Goal: Task Accomplishment & Management: Use online tool/utility

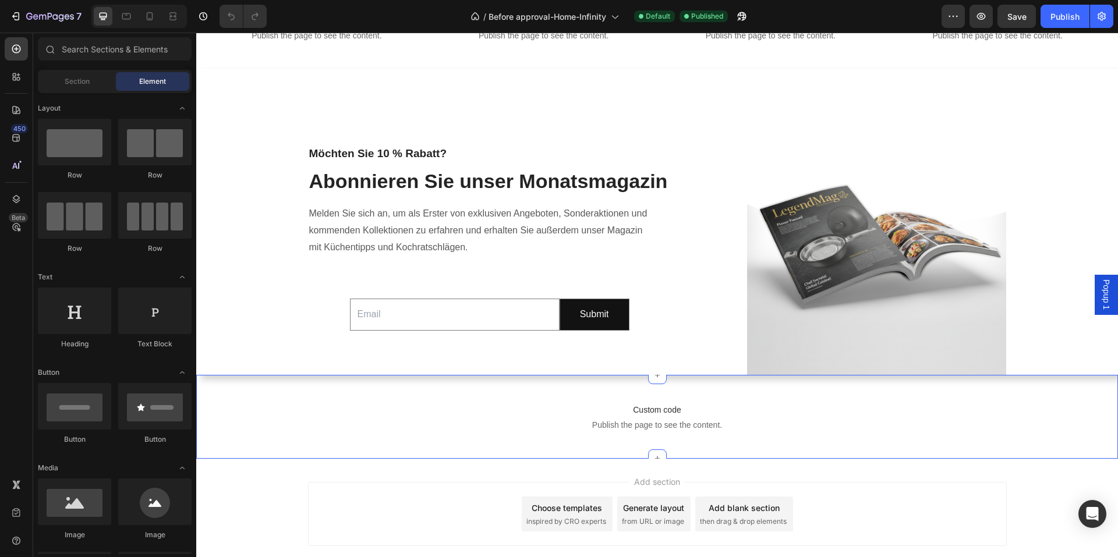
scroll to position [695, 0]
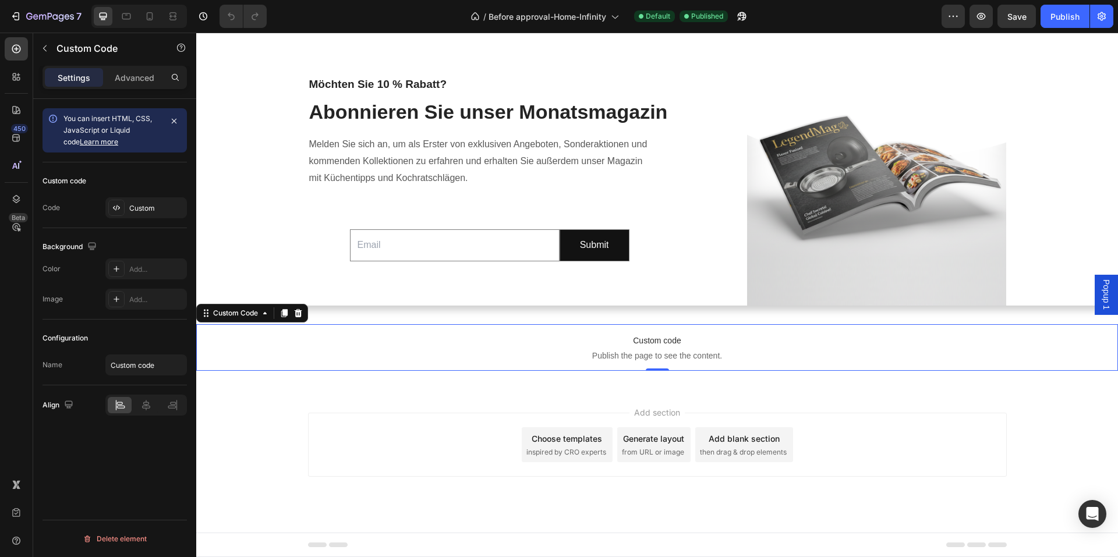
click at [571, 332] on p "Custom code Publish the page to see the content." at bounding box center [657, 347] width 922 height 47
click at [601, 352] on span "Publish the page to see the content." at bounding box center [657, 356] width 922 height 12
click at [602, 351] on span "Publish the page to see the content." at bounding box center [657, 356] width 922 height 12
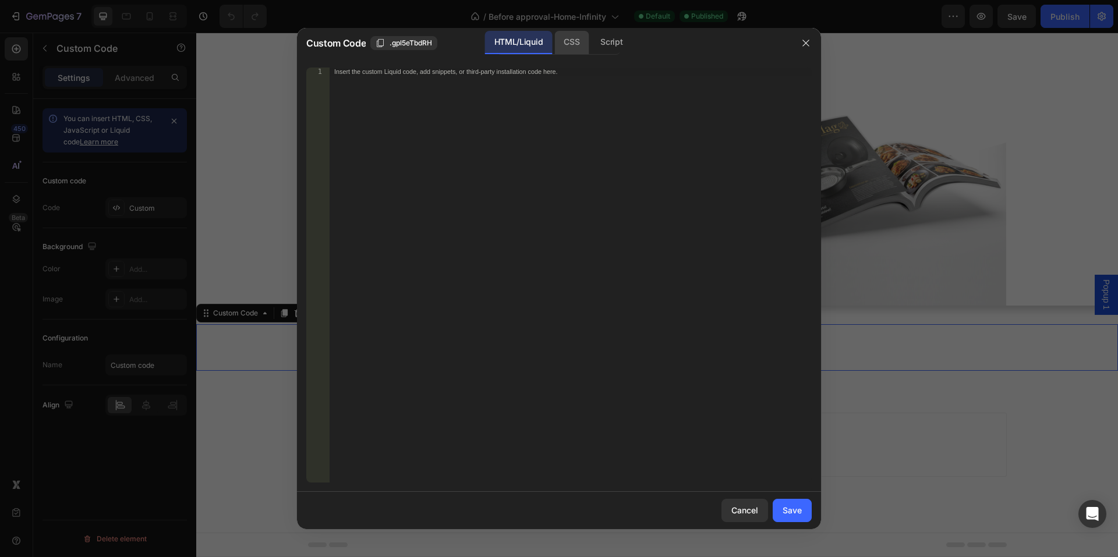
click at [575, 43] on div "CSS" at bounding box center [571, 42] width 34 height 23
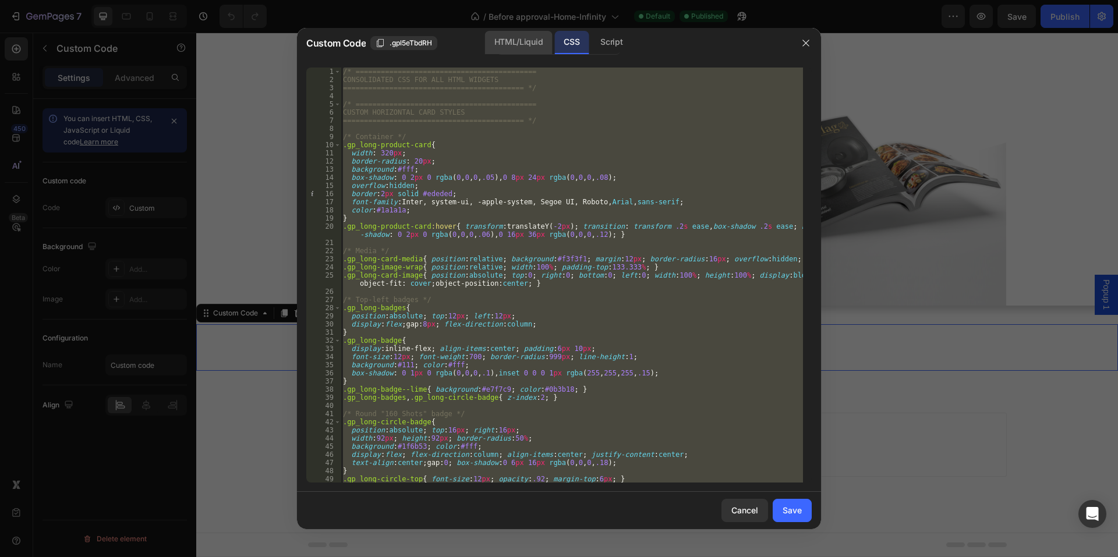
click at [512, 37] on div "HTML/Liquid" at bounding box center [518, 42] width 67 height 23
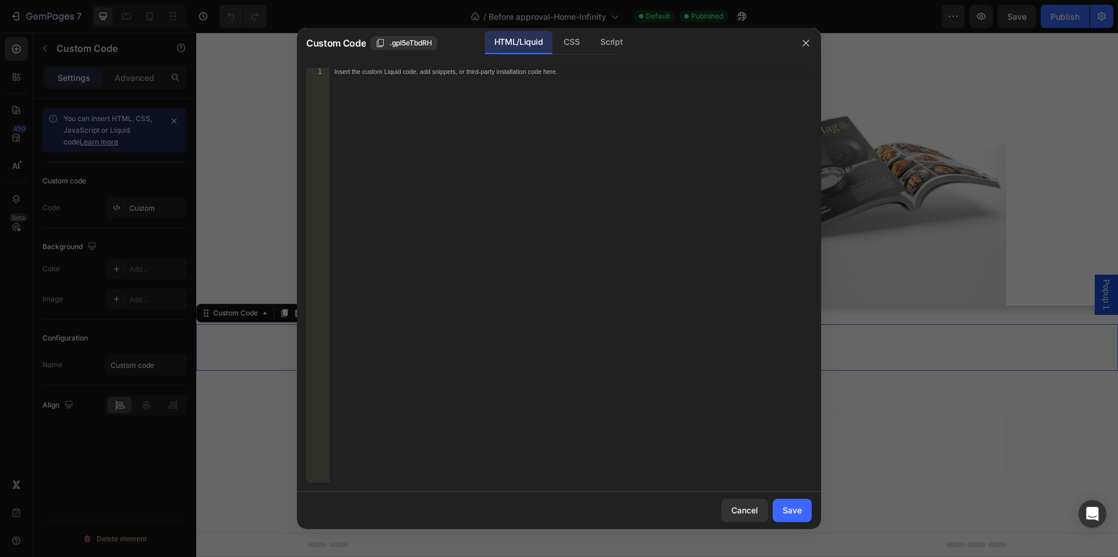
click at [537, 154] on div "Insert the custom Liquid code, add snippets, or third-party installation code h…" at bounding box center [571, 283] width 482 height 431
paste textarea "{% render 'footer-inline' %}"
type textarea "{% render 'footer-inline' %}"
click at [808, 515] on button "Save" at bounding box center [792, 510] width 39 height 23
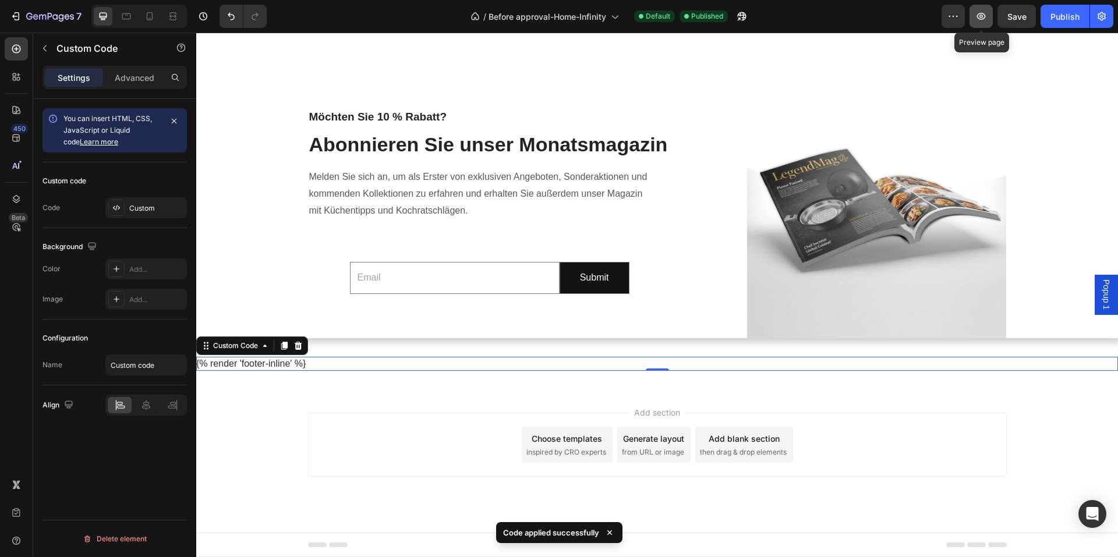
drag, startPoint x: 1029, startPoint y: 22, endPoint x: 978, endPoint y: 17, distance: 51.5
click at [978, 19] on div "Preview Preview page Save Publish" at bounding box center [1028, 16] width 172 height 23
click at [978, 17] on icon "button" at bounding box center [981, 16] width 9 height 7
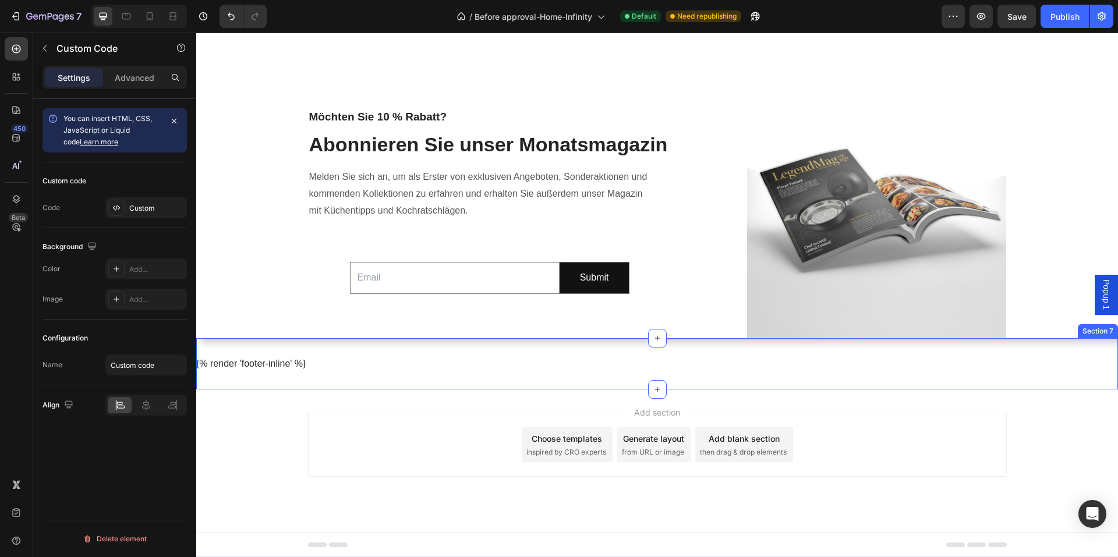
click at [343, 385] on div "{% render 'footer-inline' %} Custom Code Section 7" at bounding box center [657, 363] width 922 height 51
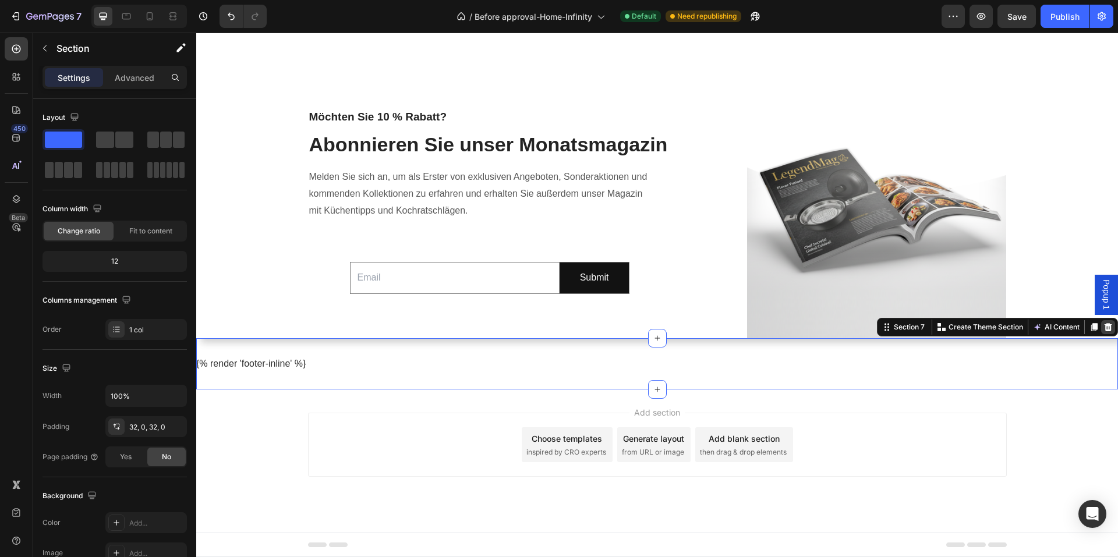
click at [1105, 330] on icon at bounding box center [1109, 327] width 8 height 8
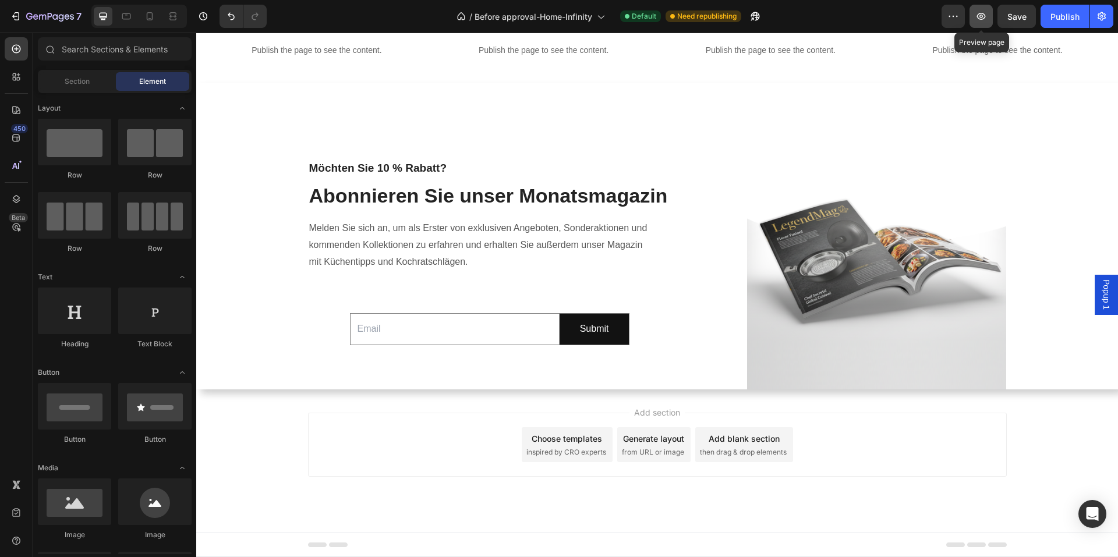
click at [976, 15] on icon "button" at bounding box center [981, 16] width 12 height 12
click at [611, 406] on div "Add section Choose templates inspired by CRO experts Generate layout from URL o…" at bounding box center [657, 461] width 922 height 143
click at [763, 452] on span "then drag & drop elements" at bounding box center [743, 452] width 87 height 10
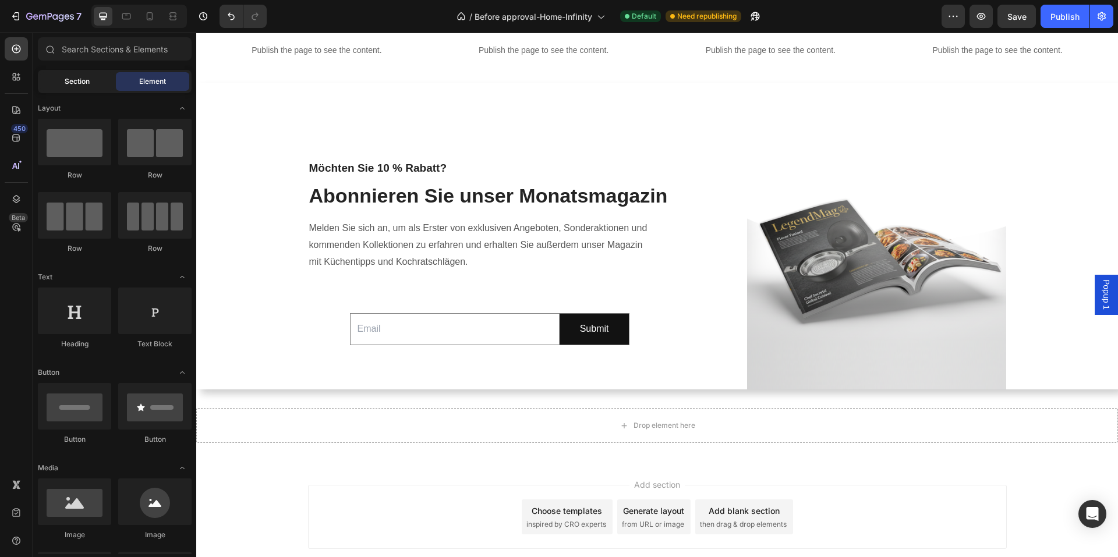
click at [66, 86] on span "Section" at bounding box center [77, 81] width 25 height 10
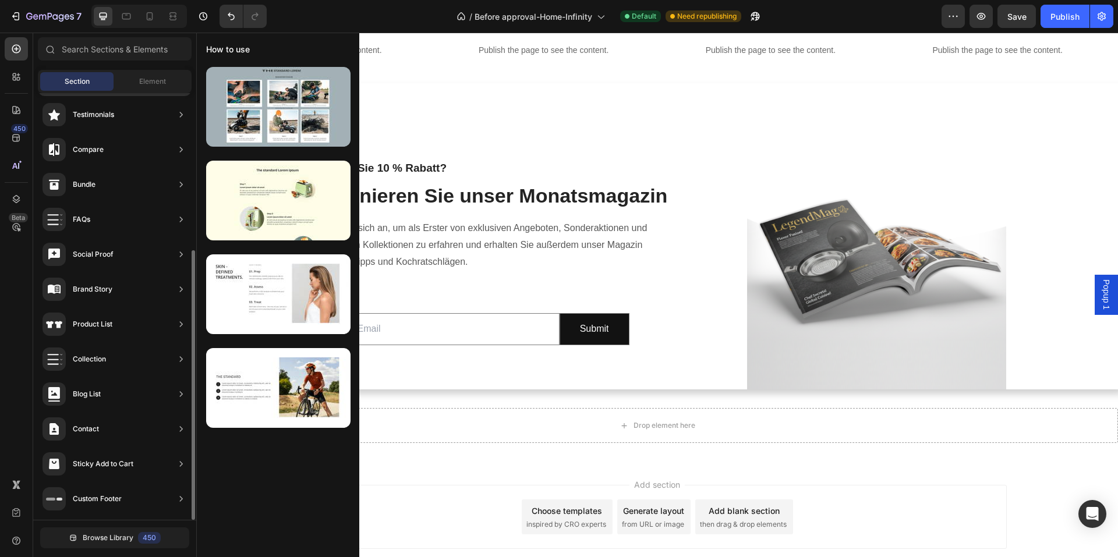
scroll to position [0, 0]
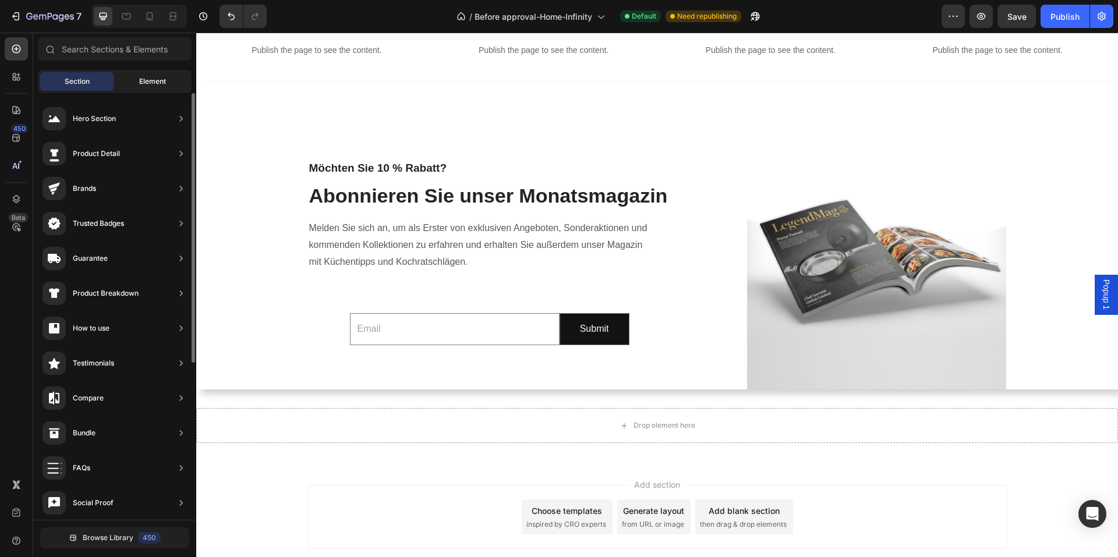
click at [148, 89] on div "Element" at bounding box center [152, 81] width 73 height 19
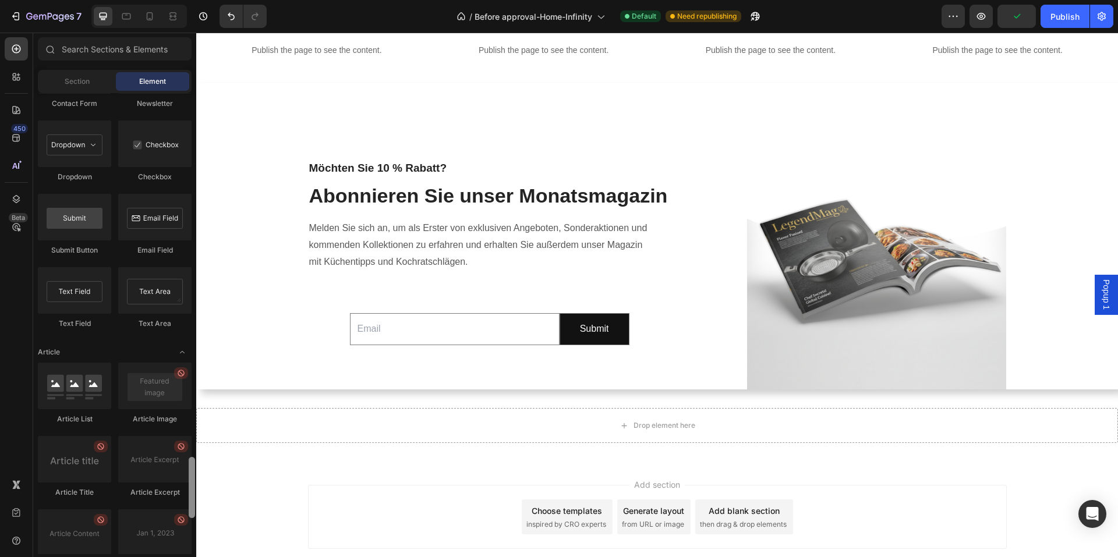
scroll to position [2989, 0]
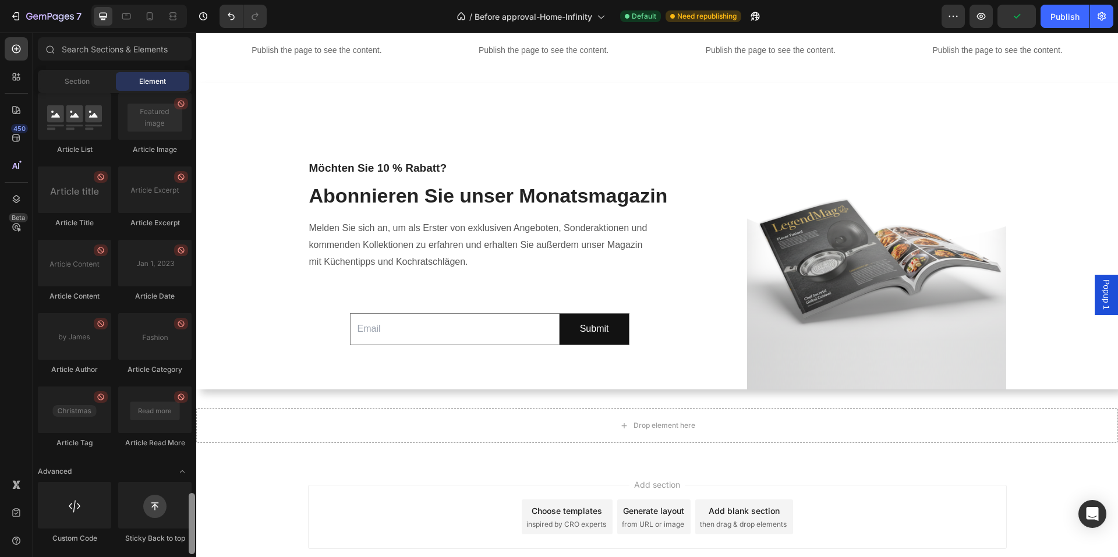
drag, startPoint x: 196, startPoint y: 232, endPoint x: 196, endPoint y: 555, distance: 322.6
click at [196, 555] on div "Sections(18) Elements(83) Section Element Hero Section Product Detail Brands Tr…" at bounding box center [114, 295] width 163 height 525
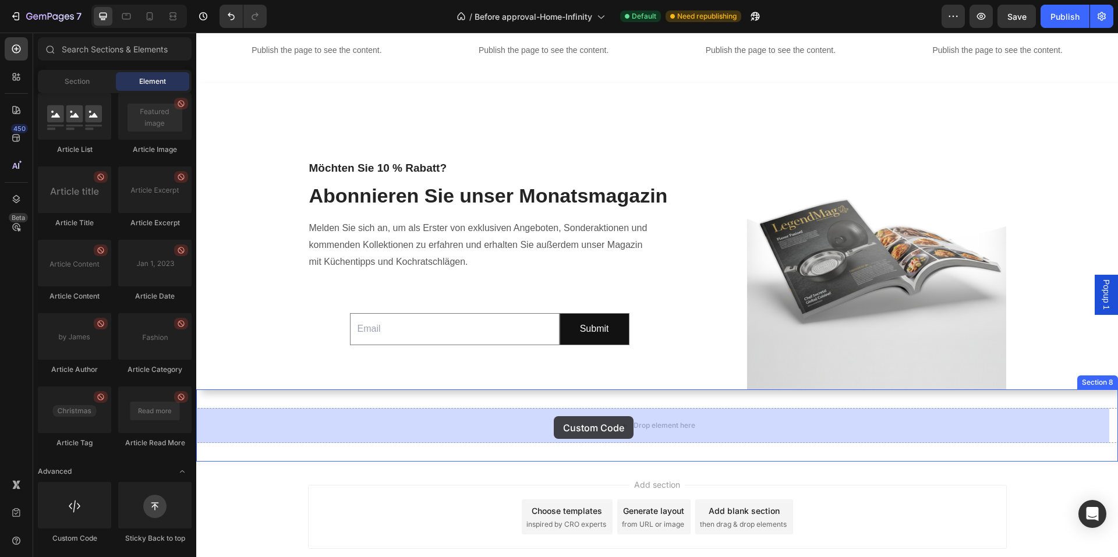
drag, startPoint x: 264, startPoint y: 548, endPoint x: 554, endPoint y: 416, distance: 318.7
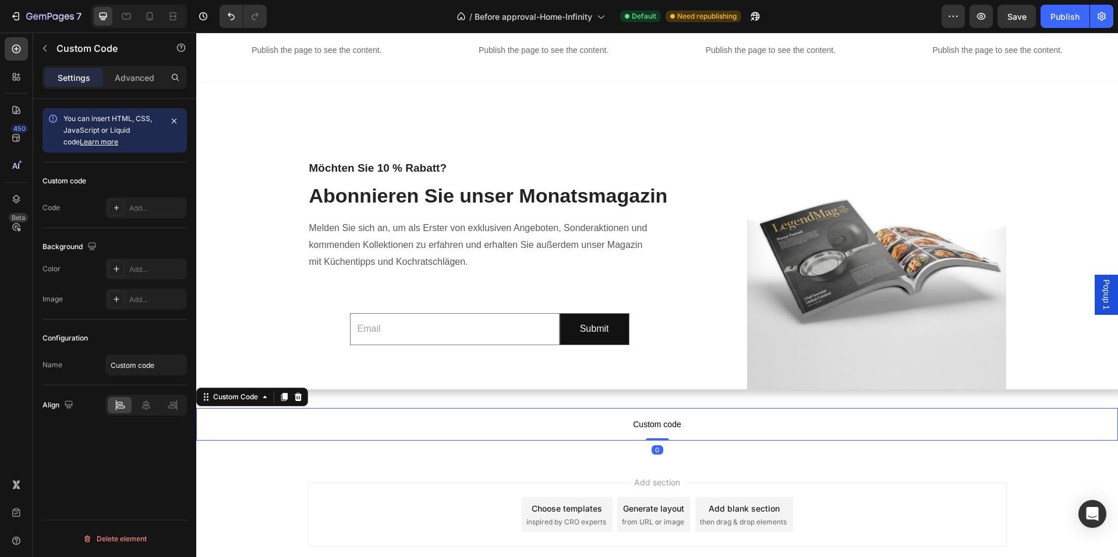
click at [539, 421] on span "Custom code" at bounding box center [657, 424] width 922 height 14
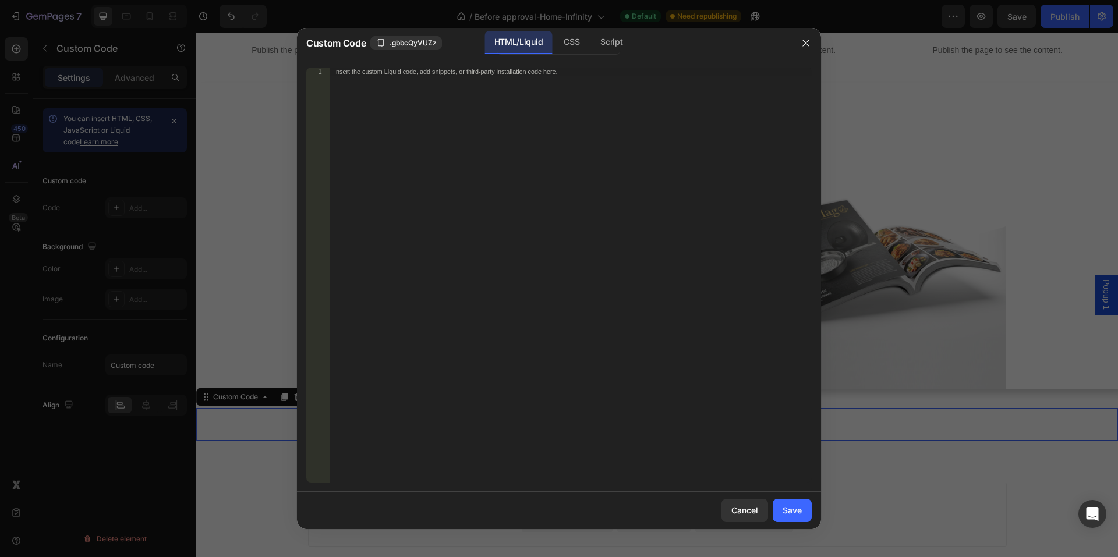
click at [558, 140] on div "Insert the custom Liquid code, add snippets, or third-party installation code h…" at bounding box center [571, 283] width 482 height 431
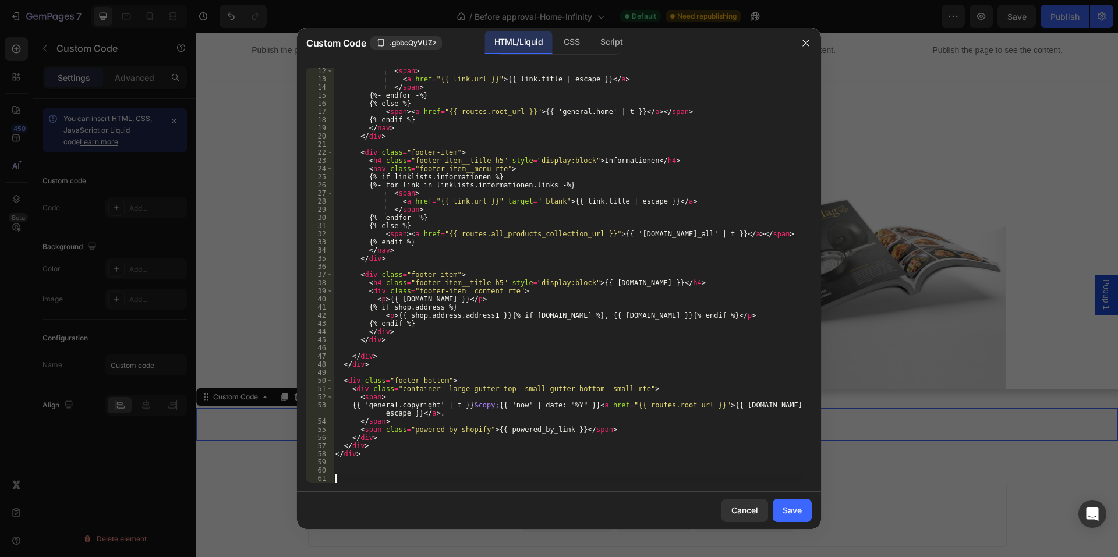
click at [782, 497] on div "Cancel Save" at bounding box center [559, 510] width 524 height 37
click at [784, 505] on div "Save" at bounding box center [792, 510] width 19 height 12
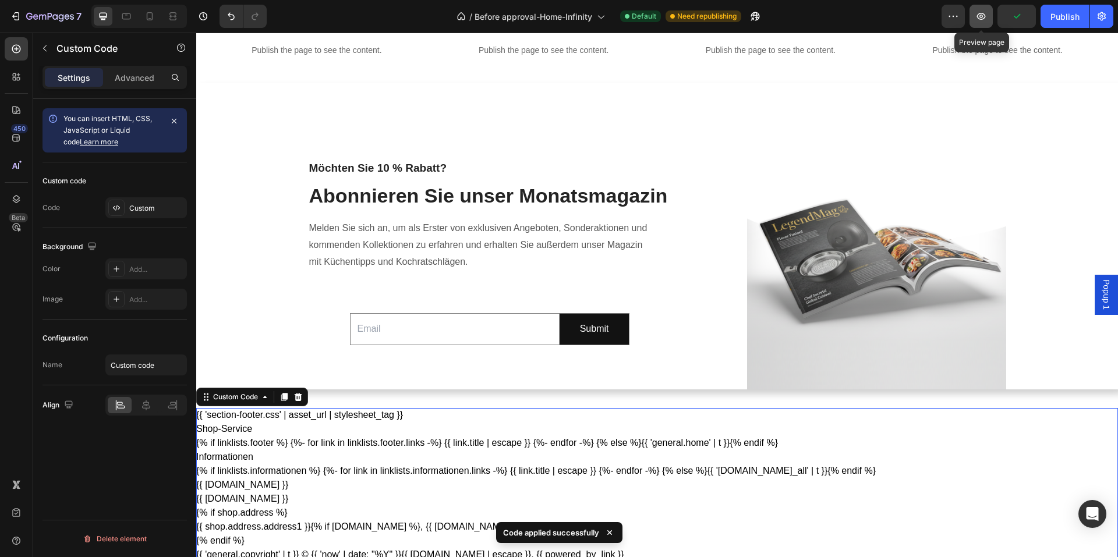
click at [987, 15] on icon "button" at bounding box center [981, 16] width 12 height 12
click at [456, 462] on h4 "Informationen" at bounding box center [657, 457] width 922 height 14
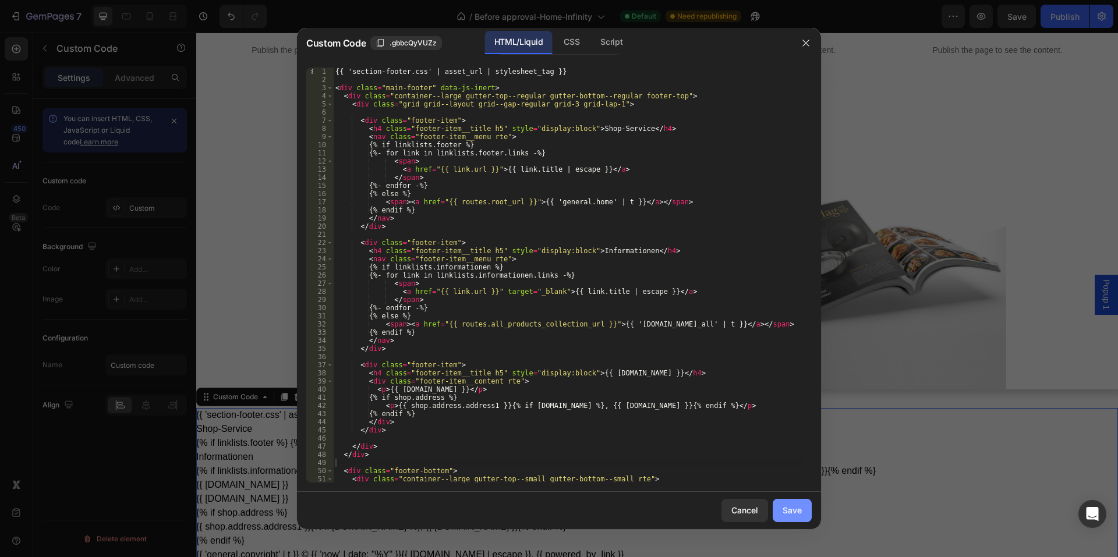
click at [804, 513] on button "Save" at bounding box center [792, 510] width 39 height 23
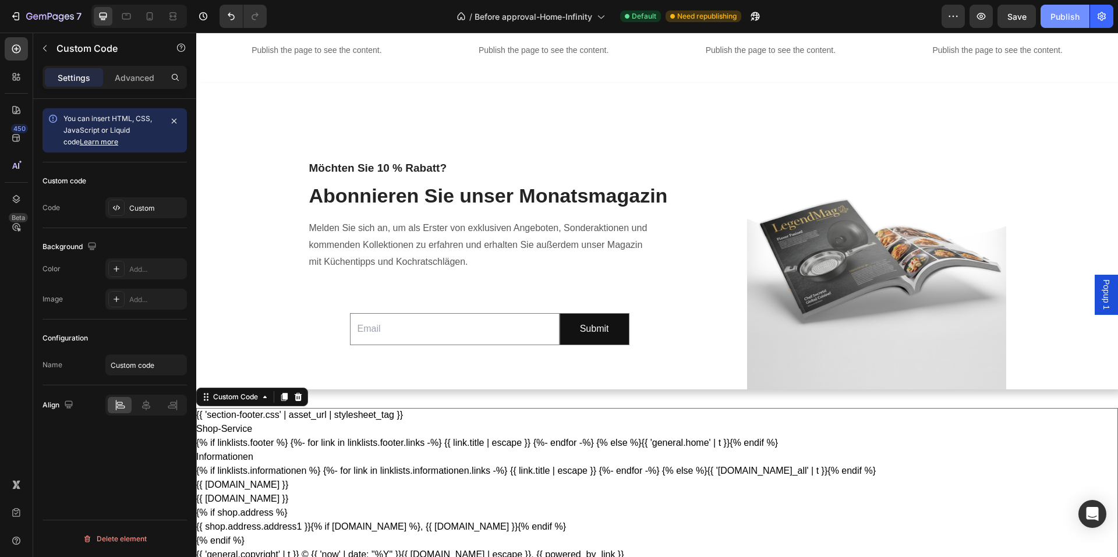
click at [1064, 21] on div "Publish" at bounding box center [1064, 16] width 29 height 12
click at [516, 402] on div "{{ 'section-footer.css' | asset_url | stylesheet_tag }} Shop-Service {% if link…" at bounding box center [657, 485] width 922 height 191
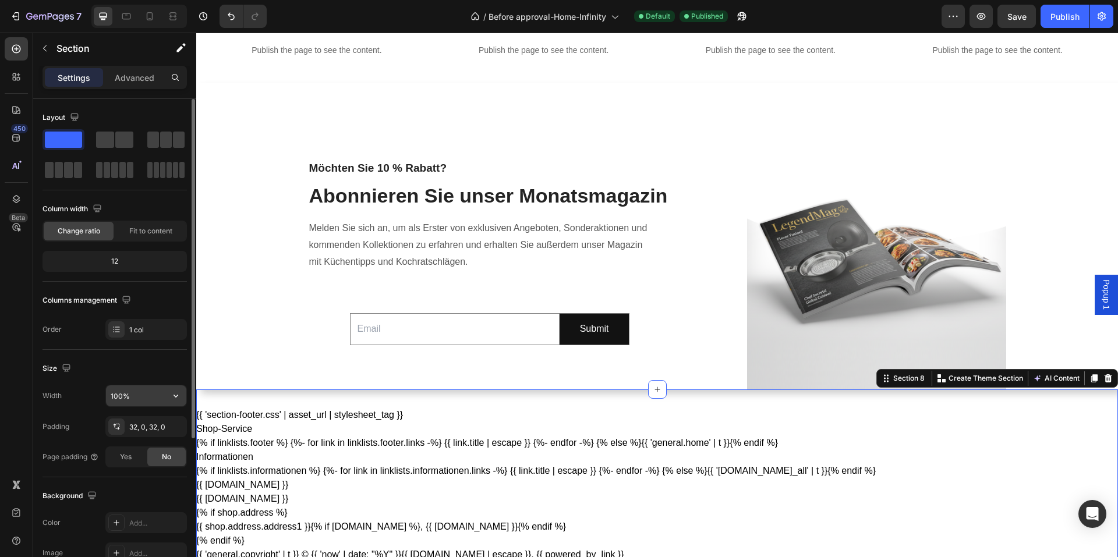
click at [145, 402] on input "100%" at bounding box center [146, 395] width 80 height 21
click at [177, 391] on icon "button" at bounding box center [176, 396] width 12 height 12
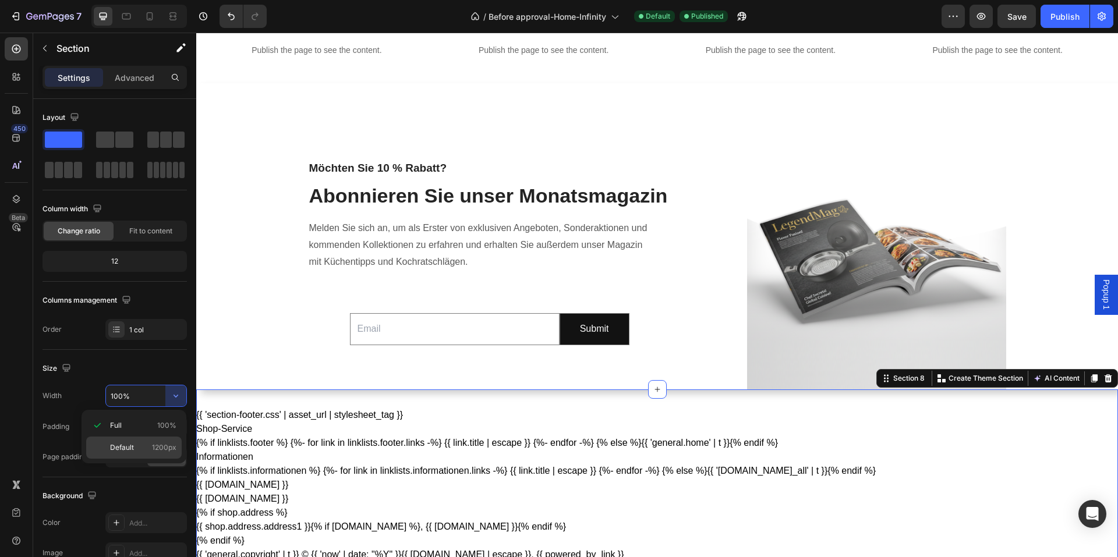
click at [124, 446] on span "Default" at bounding box center [122, 448] width 24 height 10
type input "1200"
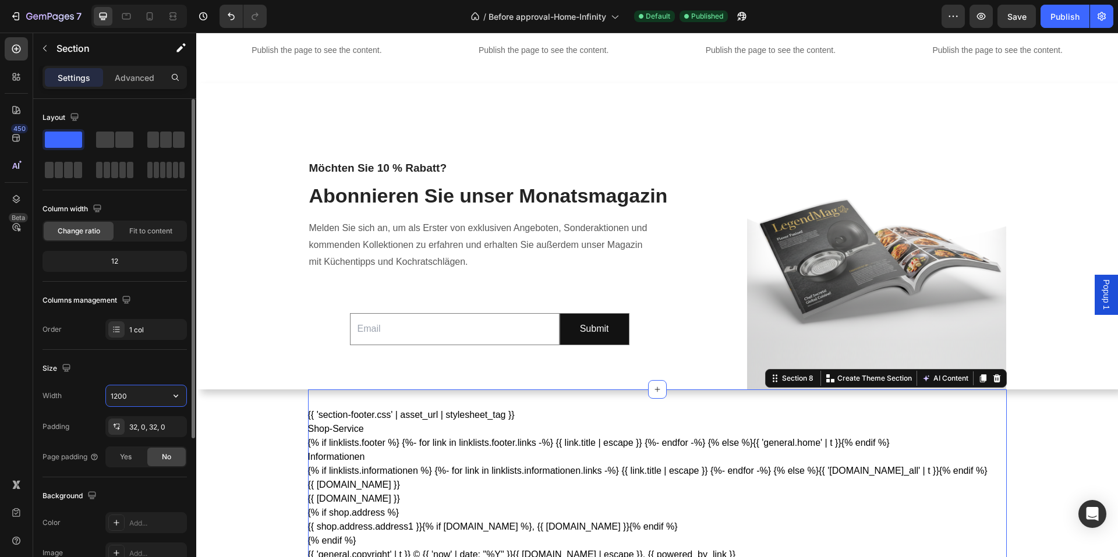
click at [143, 398] on input "1200" at bounding box center [146, 395] width 80 height 21
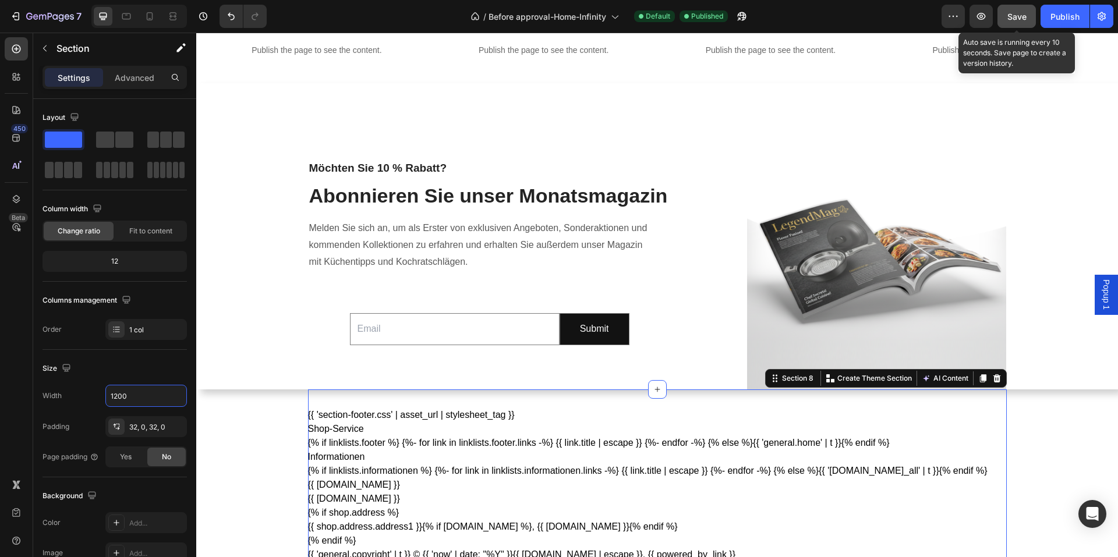
click at [1022, 24] on button "Save" at bounding box center [1016, 16] width 38 height 23
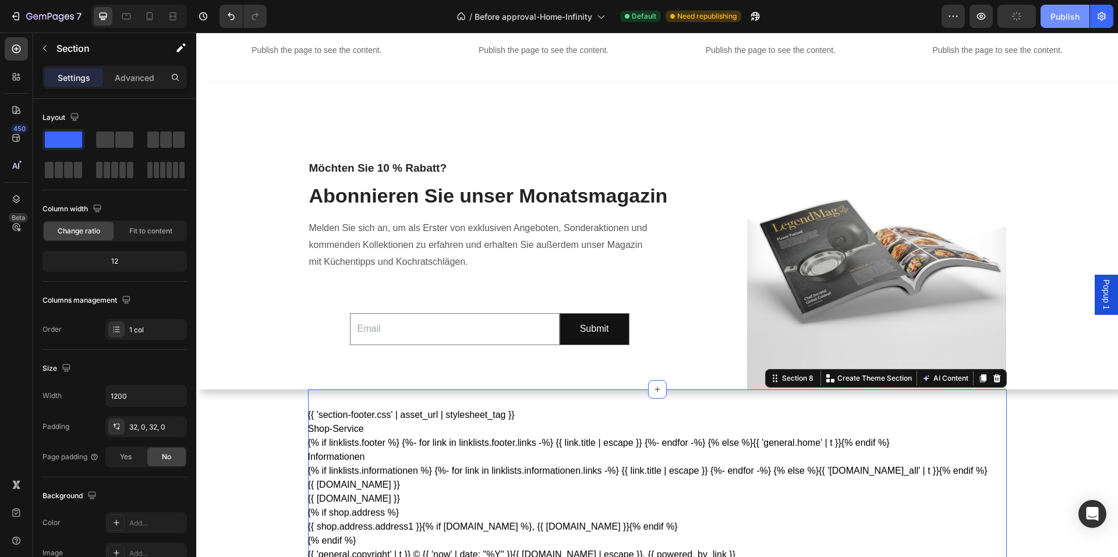
click at [1056, 22] on div "Publish" at bounding box center [1064, 16] width 29 height 12
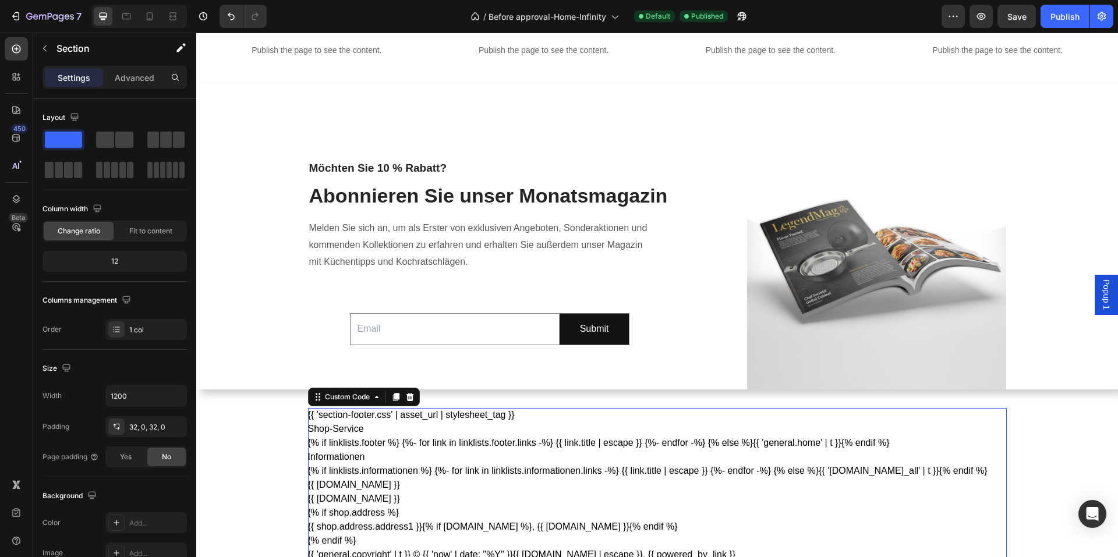
click at [567, 490] on h4 "{{ [DOMAIN_NAME] }}" at bounding box center [657, 485] width 699 height 14
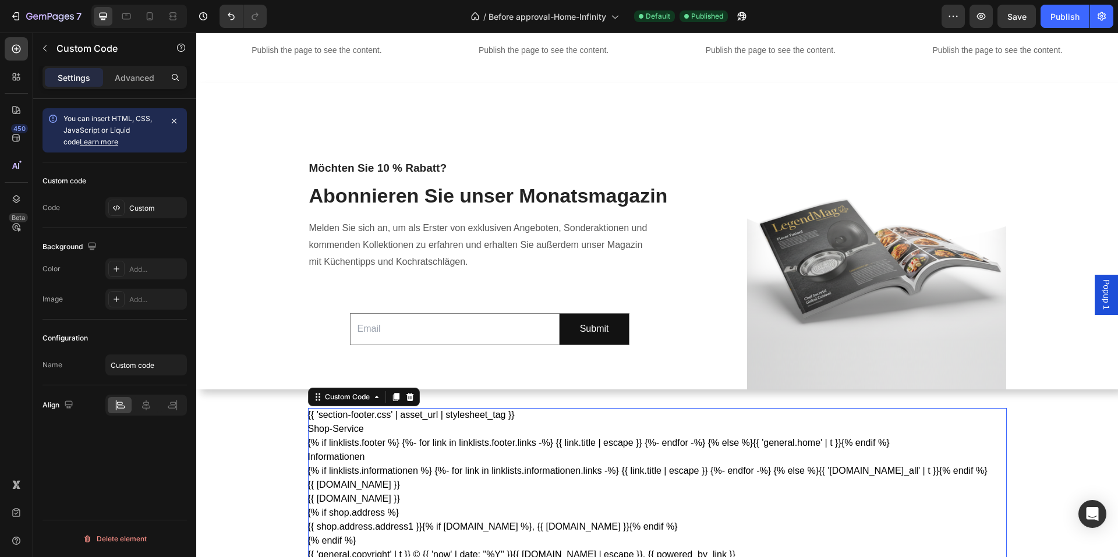
click at [567, 490] on h4 "{{ [DOMAIN_NAME] }}" at bounding box center [657, 485] width 699 height 14
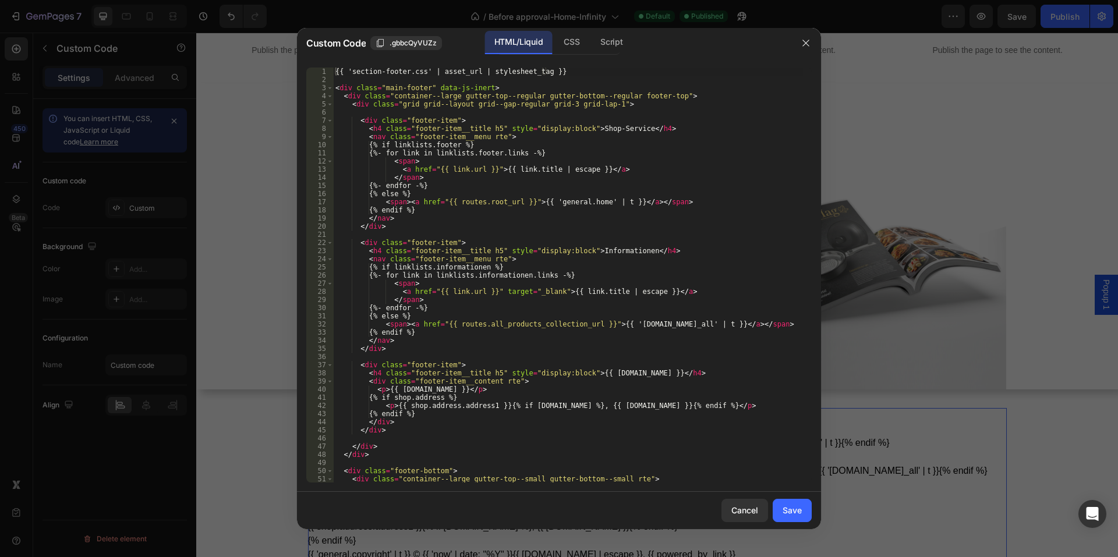
type textarea "<span>"
click at [518, 282] on div "{{ 'section-footer.css' | asset_url | stylesheet_tag }} < div class = "main-foo…" at bounding box center [568, 283] width 470 height 431
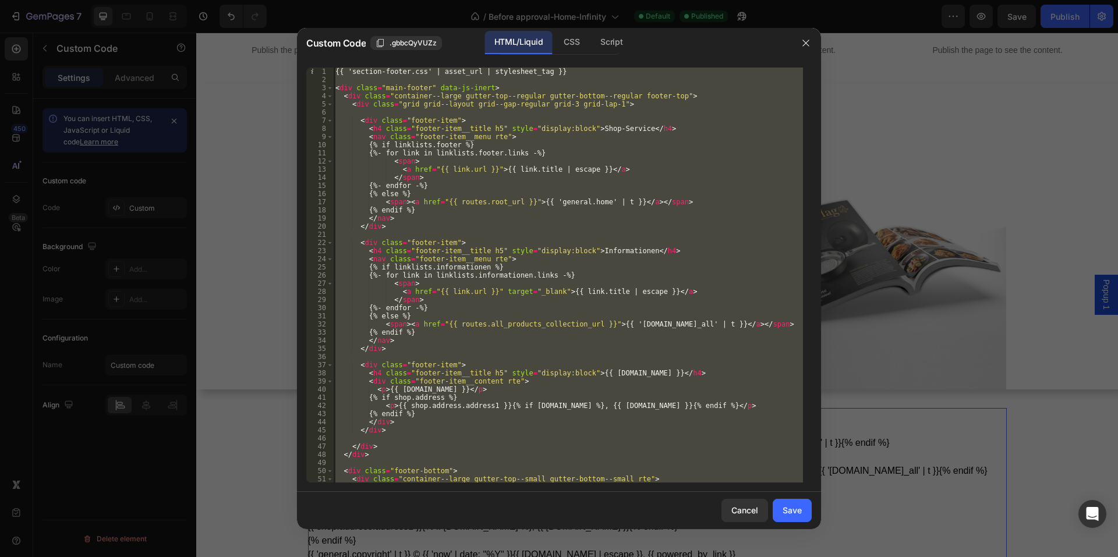
paste textarea
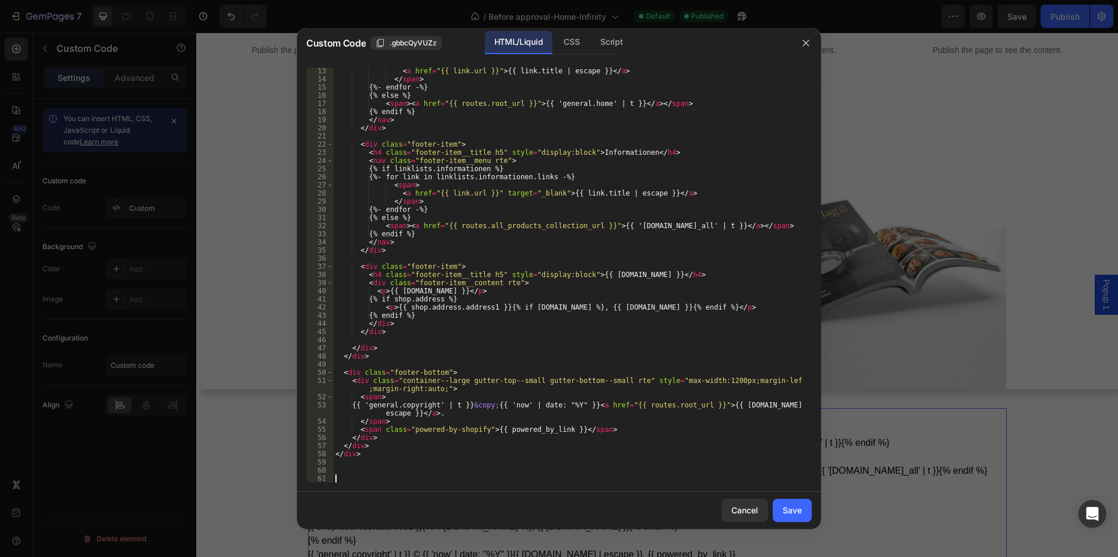
scroll to position [107, 0]
click at [789, 507] on div "Save" at bounding box center [792, 510] width 19 height 12
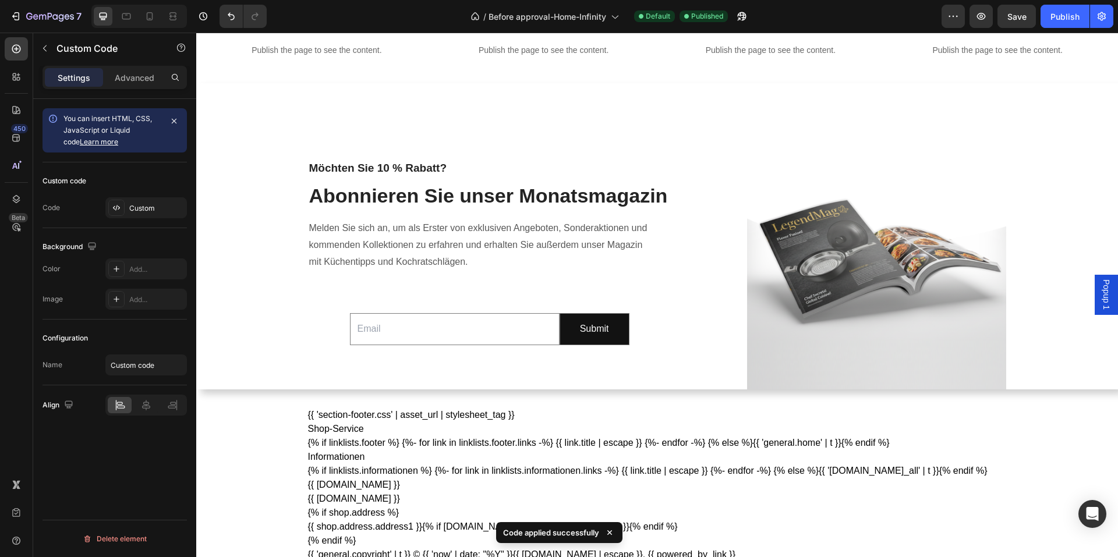
click at [281, 426] on div "Publish the page to see the content. Custom Code Publish the page to see the co…" at bounding box center [657, 22] width 922 height 1115
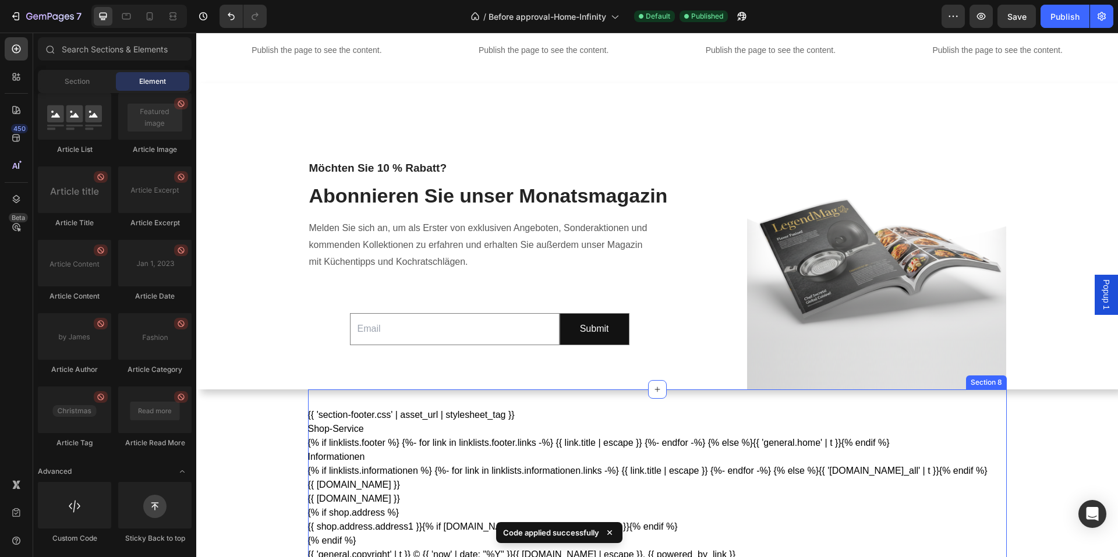
click at [391, 401] on div "{{ 'section-footer.css' | asset_url | stylesheet_tag }} Shop-Service {% if link…" at bounding box center [657, 485] width 699 height 191
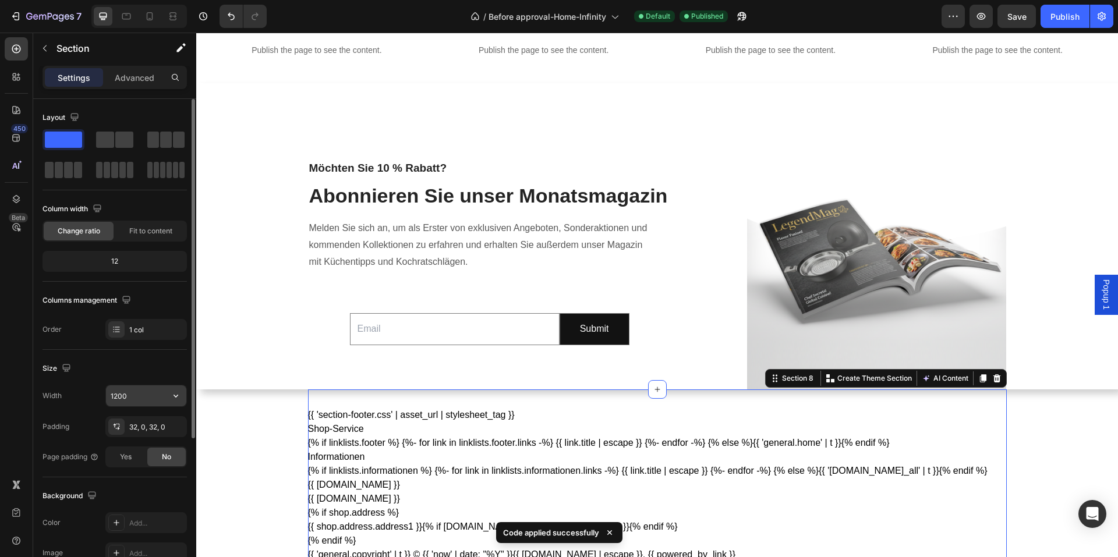
click at [146, 401] on input "1200" at bounding box center [146, 395] width 80 height 21
click at [175, 400] on icon "button" at bounding box center [176, 396] width 12 height 12
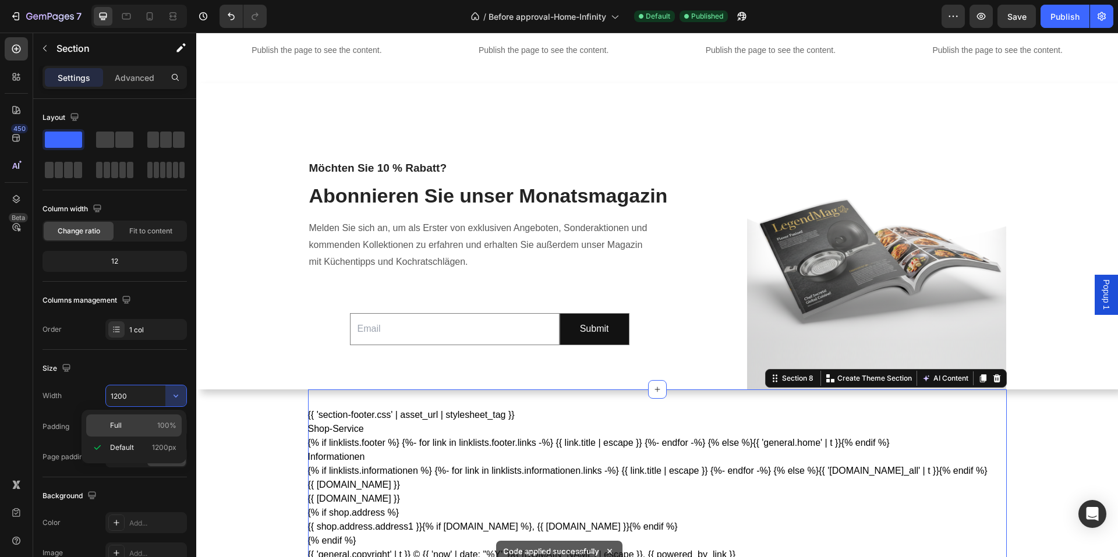
click at [147, 415] on div "Full 100%" at bounding box center [133, 426] width 95 height 22
type input "100%"
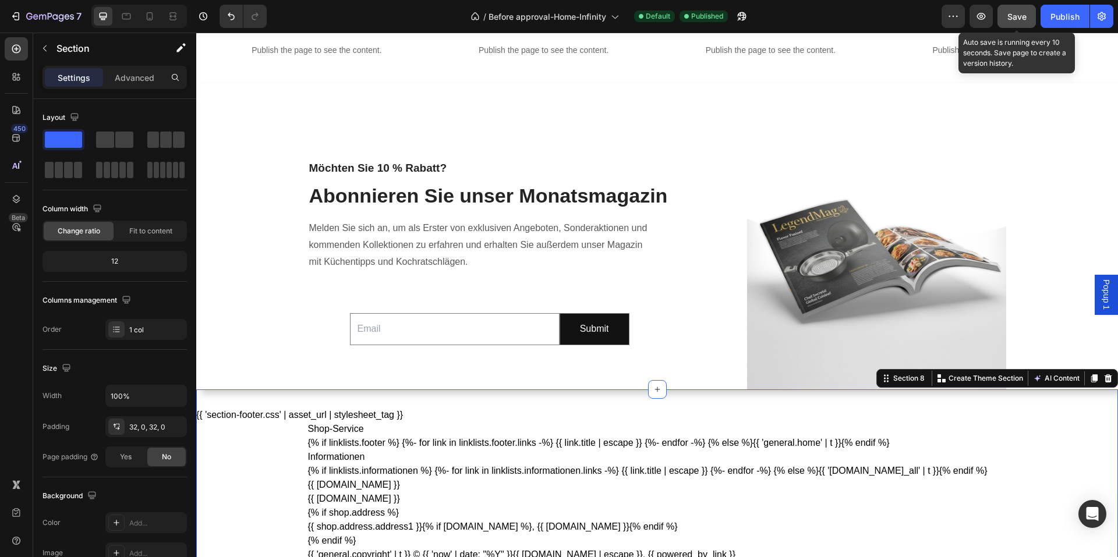
click at [1016, 20] on span "Save" at bounding box center [1016, 17] width 19 height 10
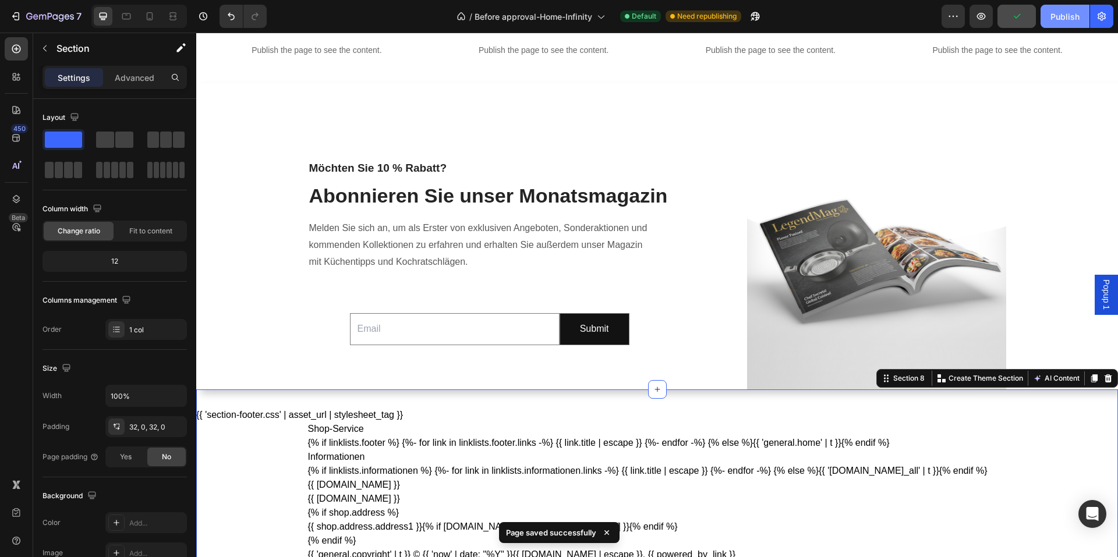
click at [1059, 21] on div "Publish" at bounding box center [1064, 16] width 29 height 12
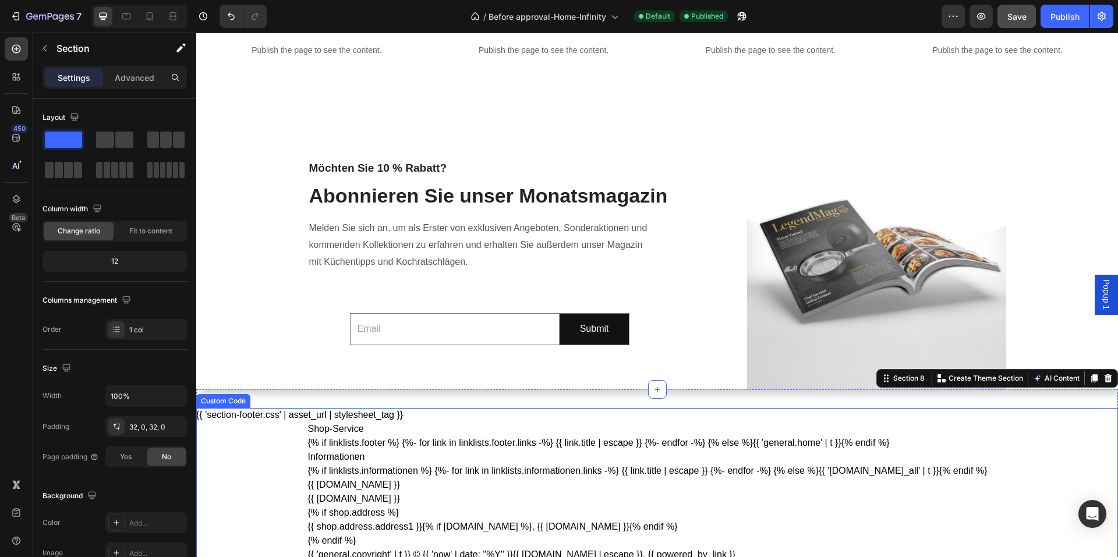
click at [529, 478] on nav "{% if linklists.informationen %} {%- for link in linklists.informationen.links …" at bounding box center [657, 471] width 699 height 14
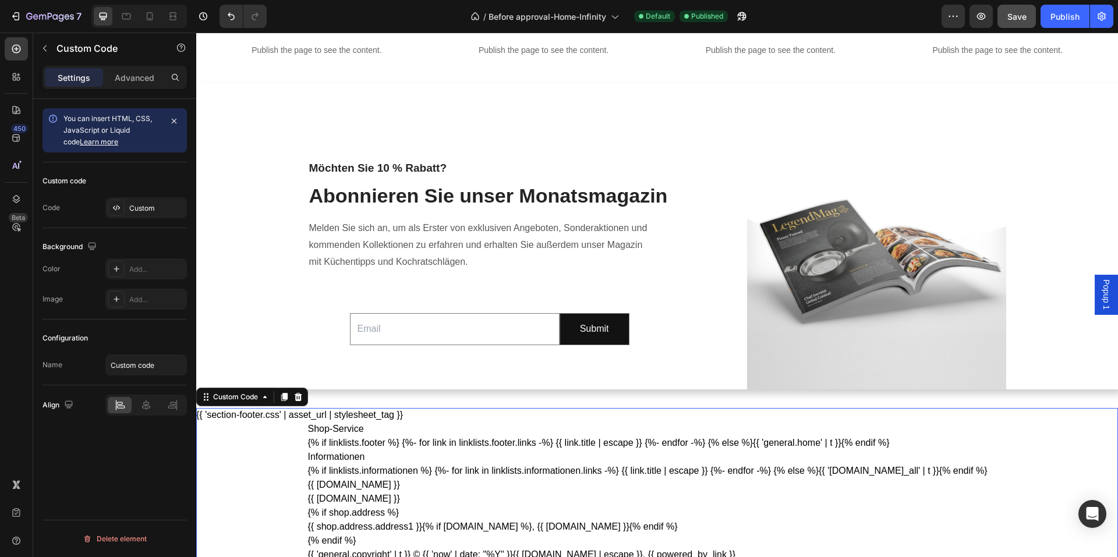
click at [529, 478] on nav "{% if linklists.informationen %} {%- for link in linklists.informationen.links …" at bounding box center [657, 471] width 699 height 14
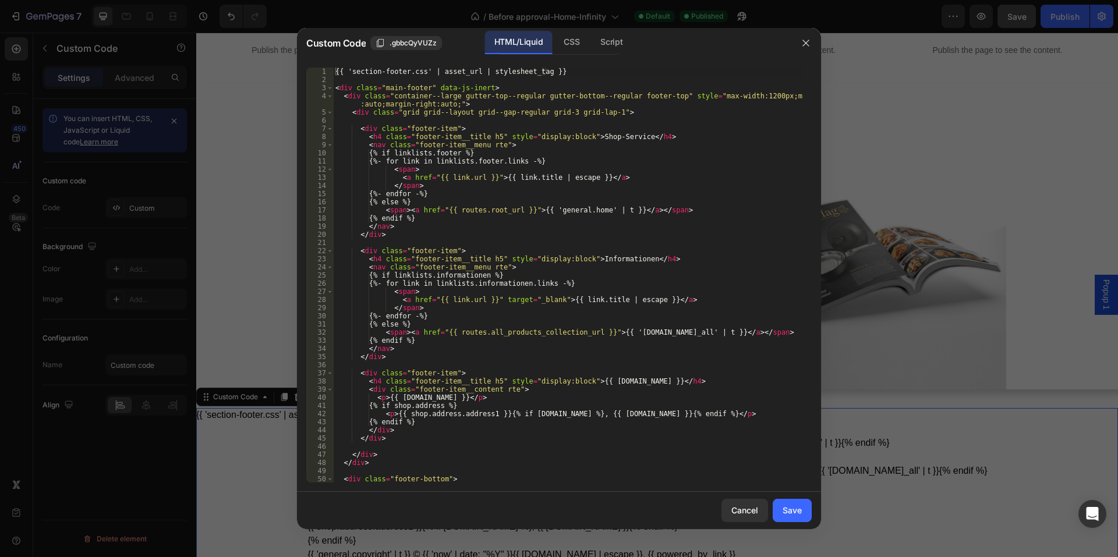
type textarea "<p>{{ [DOMAIN_NAME] }}</p>"
click at [564, 394] on div "{{ 'section-footer.css' | asset_url | stylesheet_tag }} < div class = "main-foo…" at bounding box center [568, 288] width 470 height 440
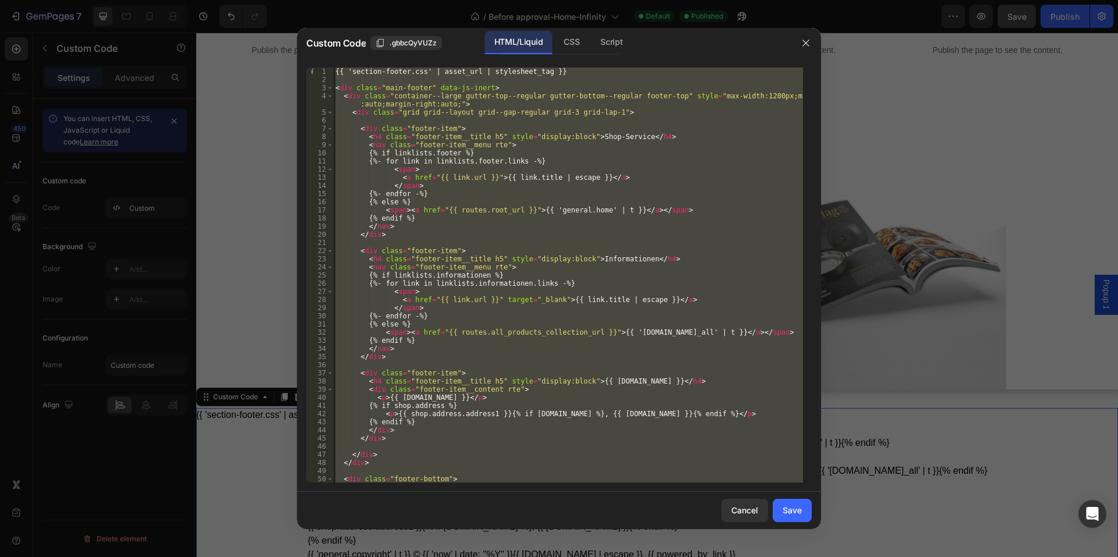
paste textarea
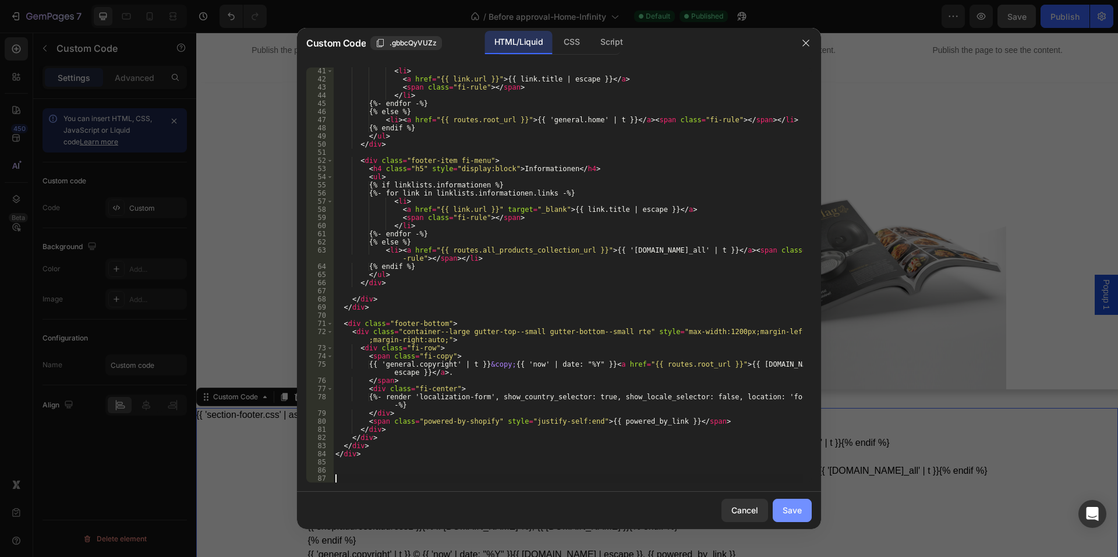
click at [800, 511] on div "Save" at bounding box center [792, 510] width 19 height 12
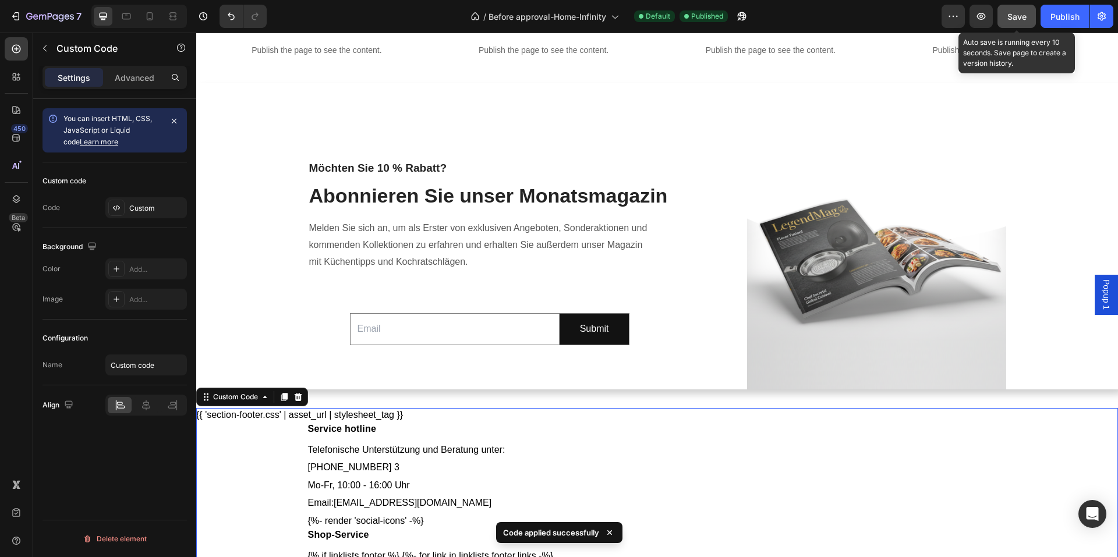
click at [1024, 15] on span "Save" at bounding box center [1016, 17] width 19 height 10
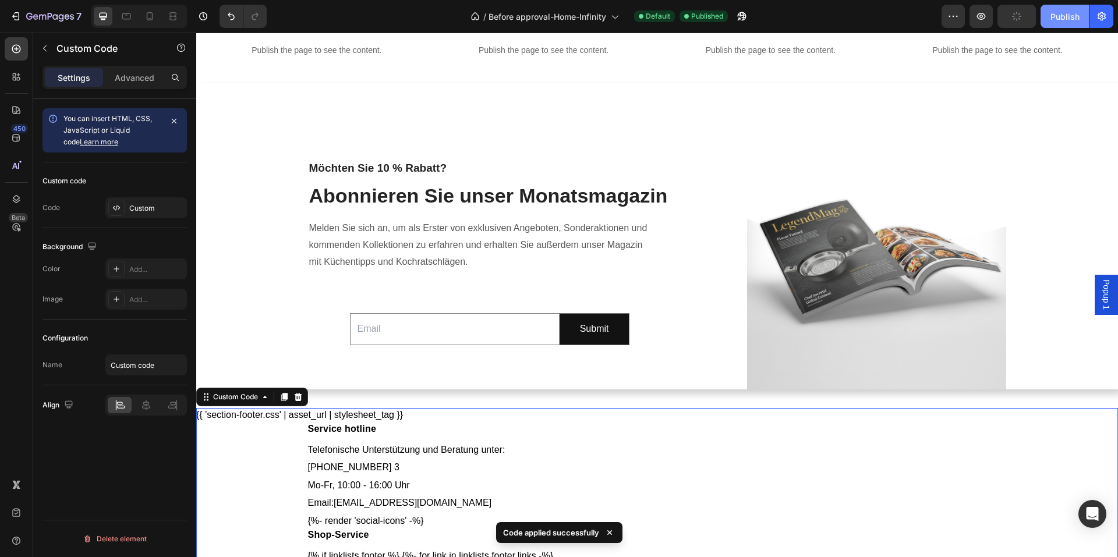
click at [1052, 19] on div "Publish" at bounding box center [1064, 16] width 29 height 12
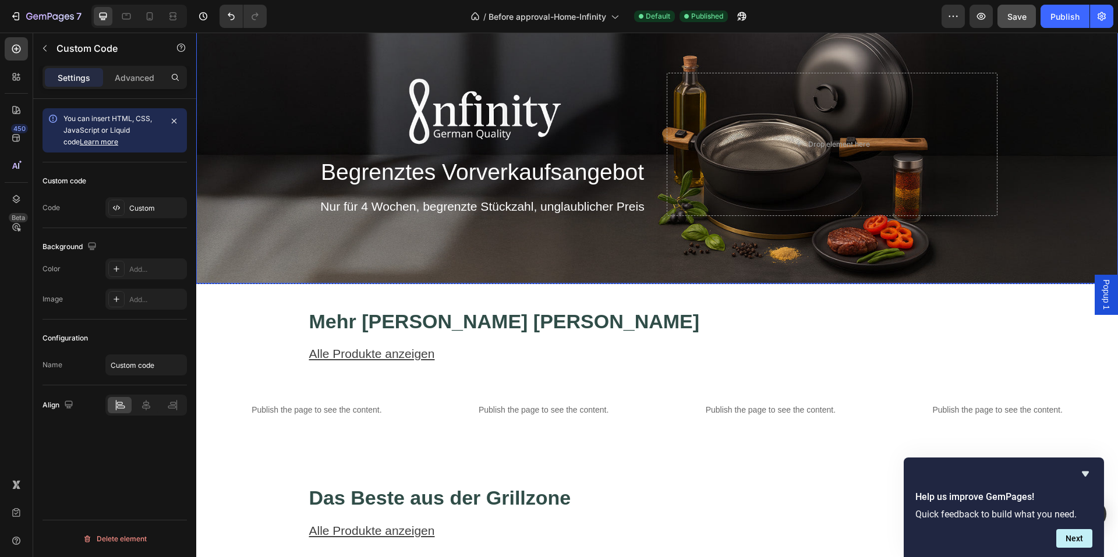
scroll to position [0, 0]
